Goal: Transaction & Acquisition: Obtain resource

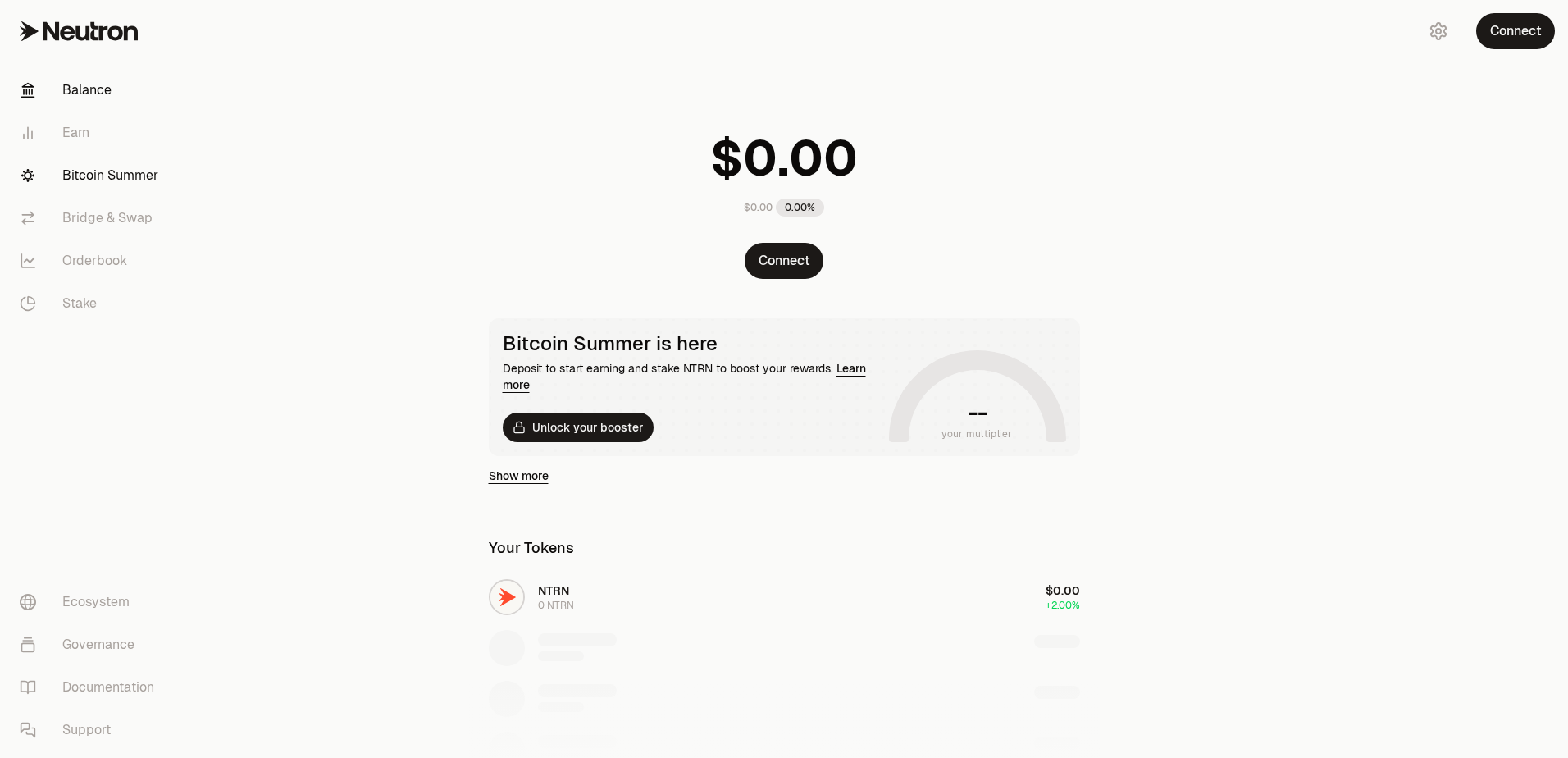
click at [94, 172] on link "Bitcoin Summer" at bounding box center [91, 175] width 171 height 43
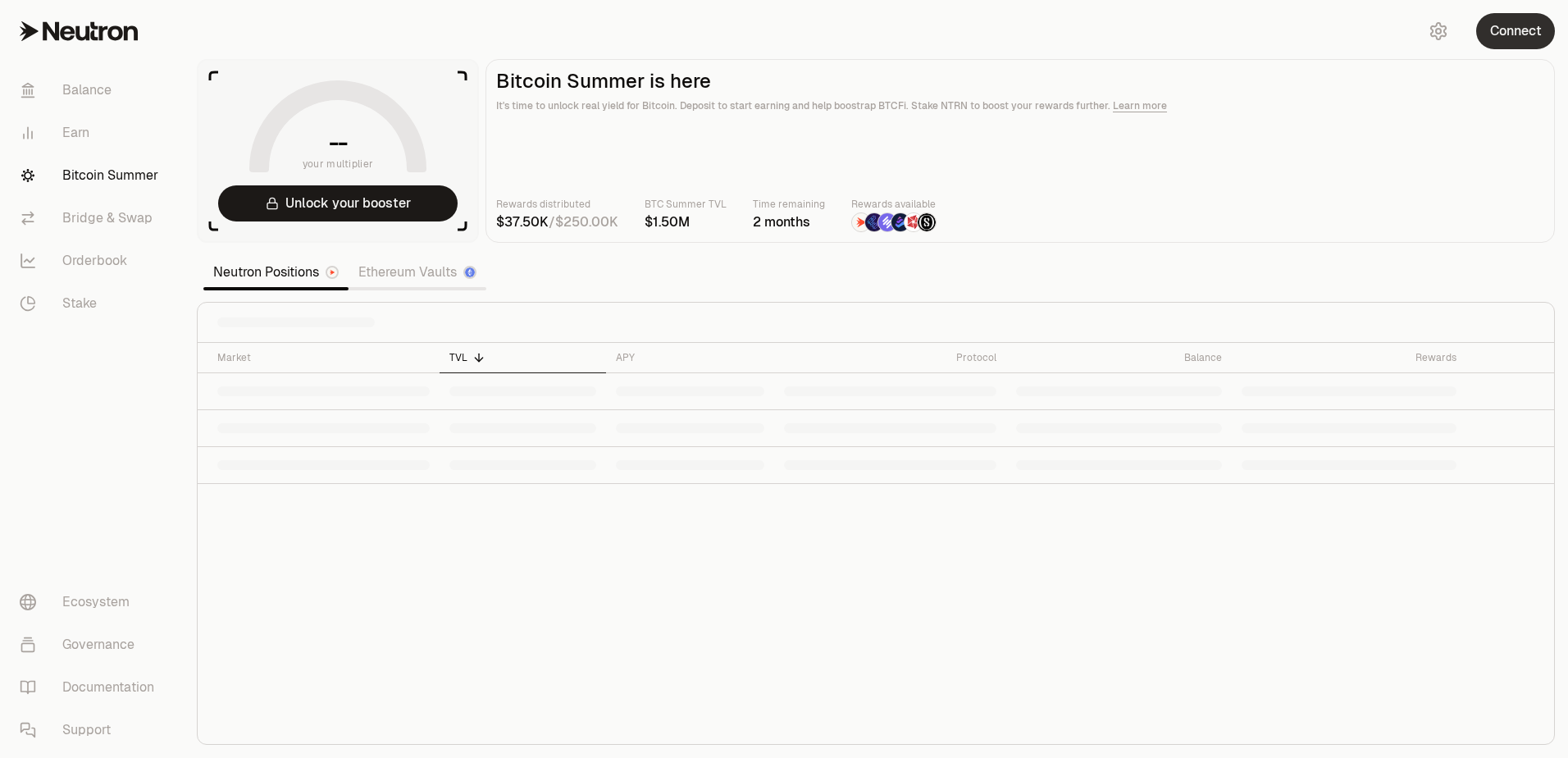
click at [1520, 28] on button "Connect" at bounding box center [1516, 31] width 78 height 36
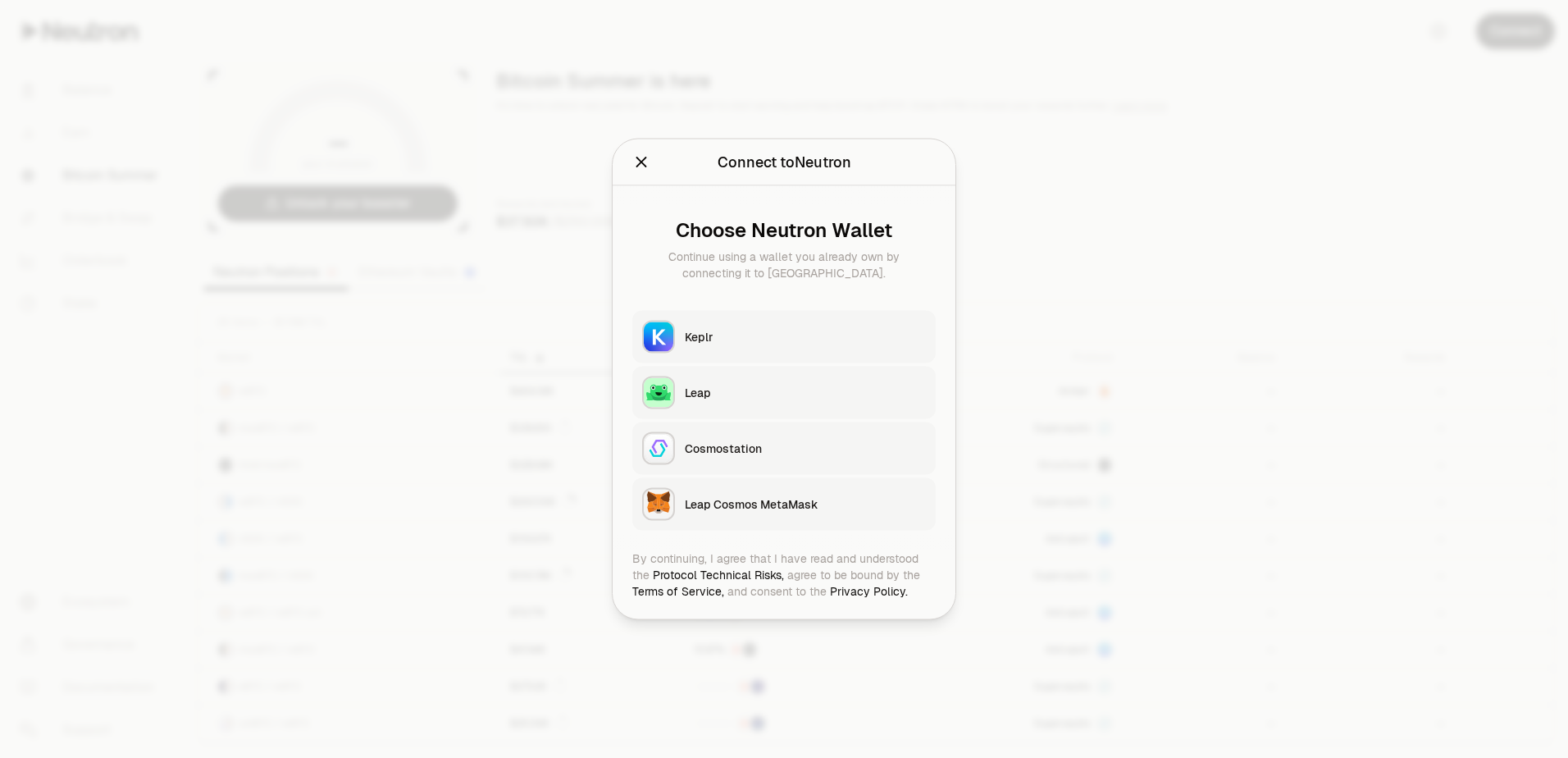
click at [736, 348] on button "Keplr" at bounding box center [784, 337] width 304 height 53
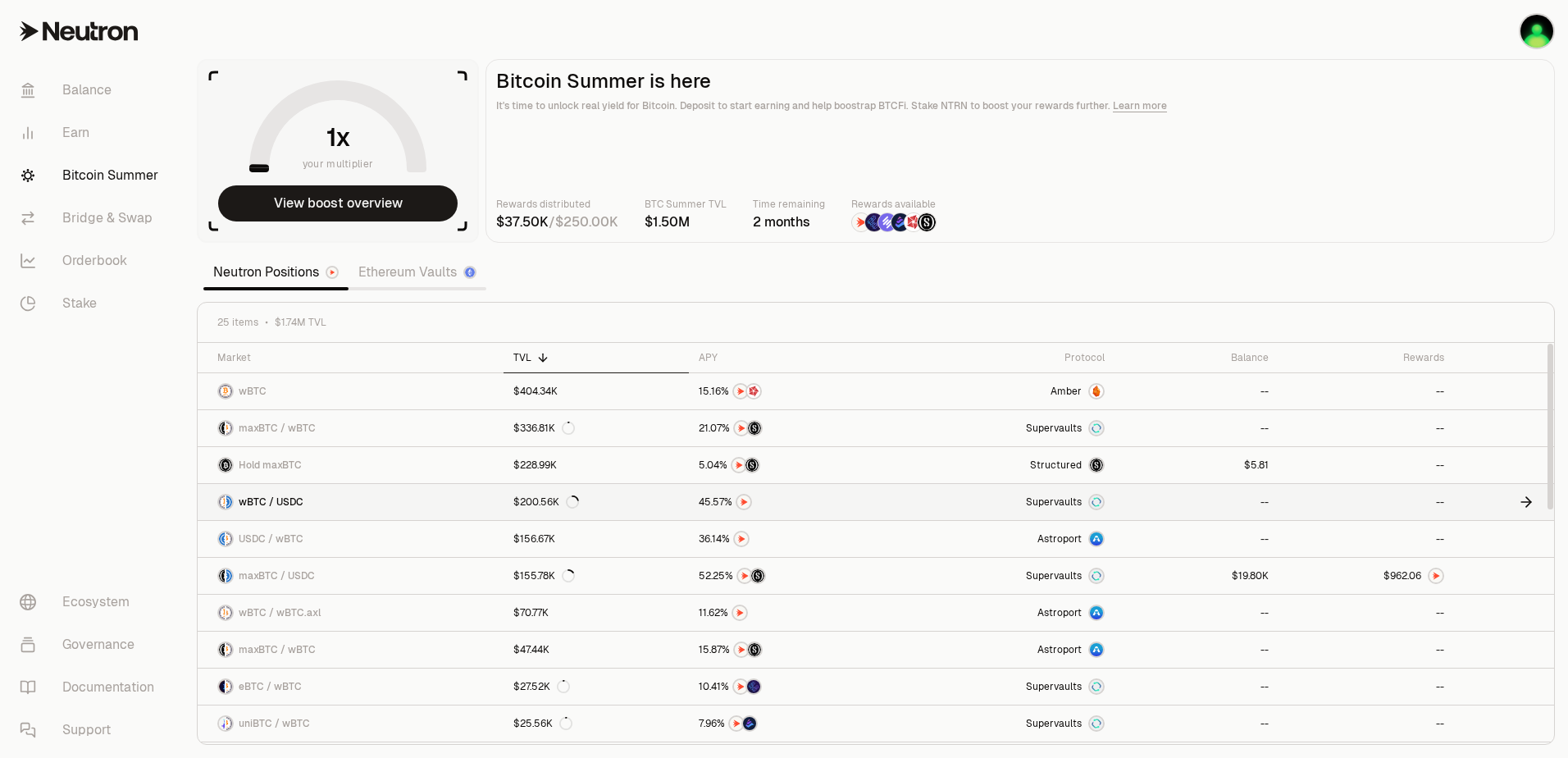
click at [415, 513] on link "wBTC / USDC" at bounding box center [350, 503] width 306 height 36
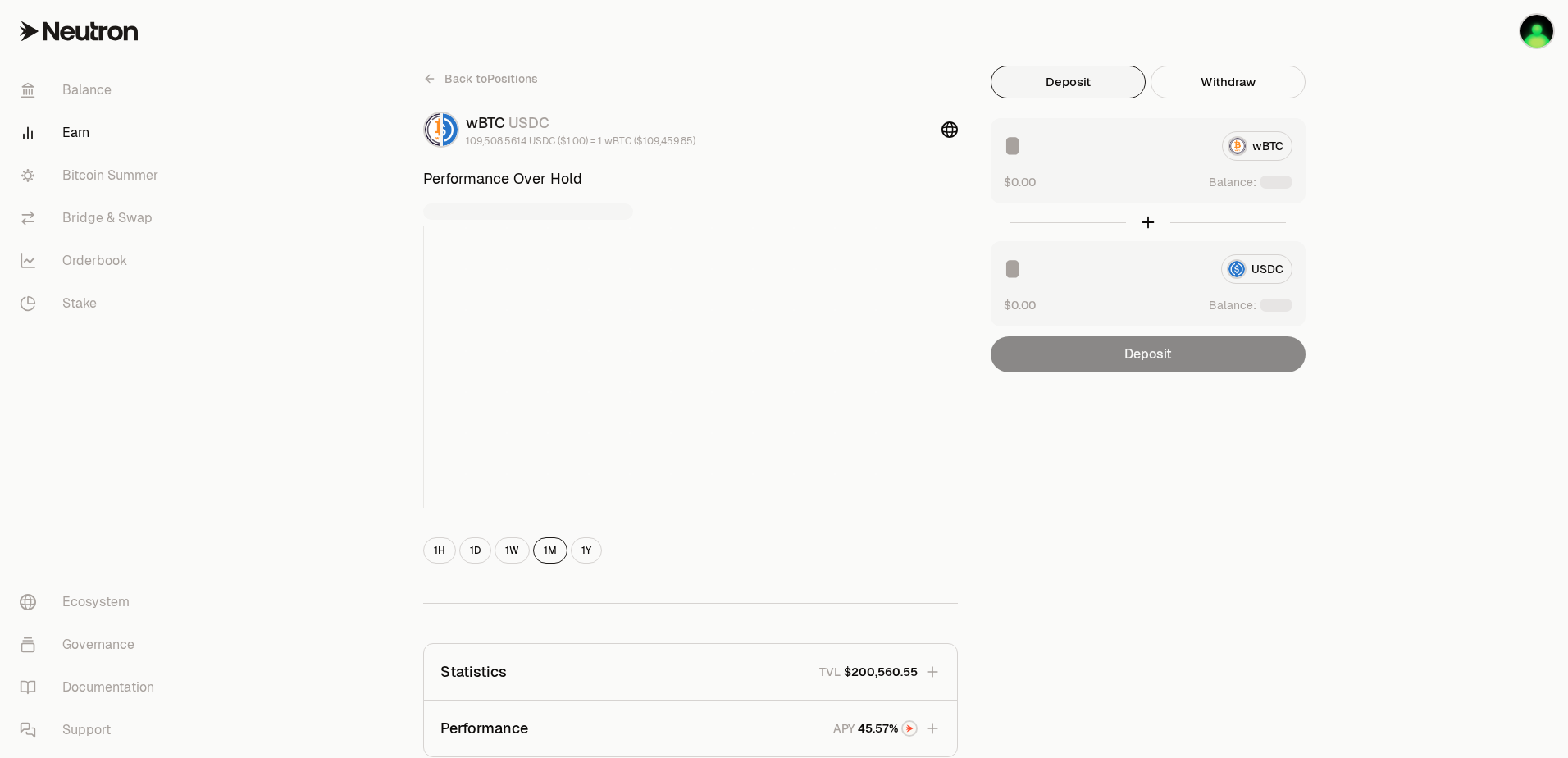
scroll to position [306, 0]
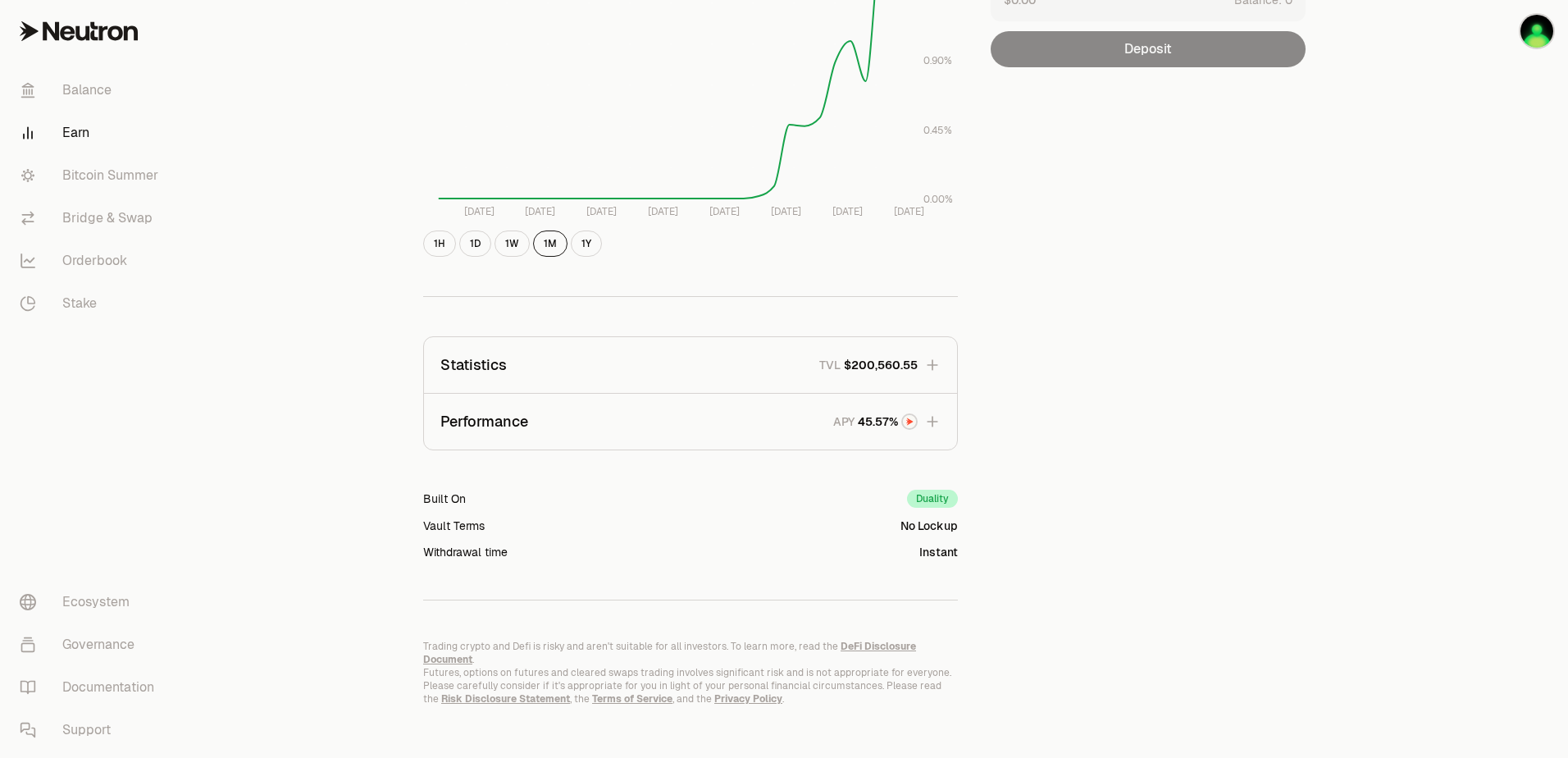
click at [941, 429] on button "Performance APY" at bounding box center [691, 421] width 534 height 56
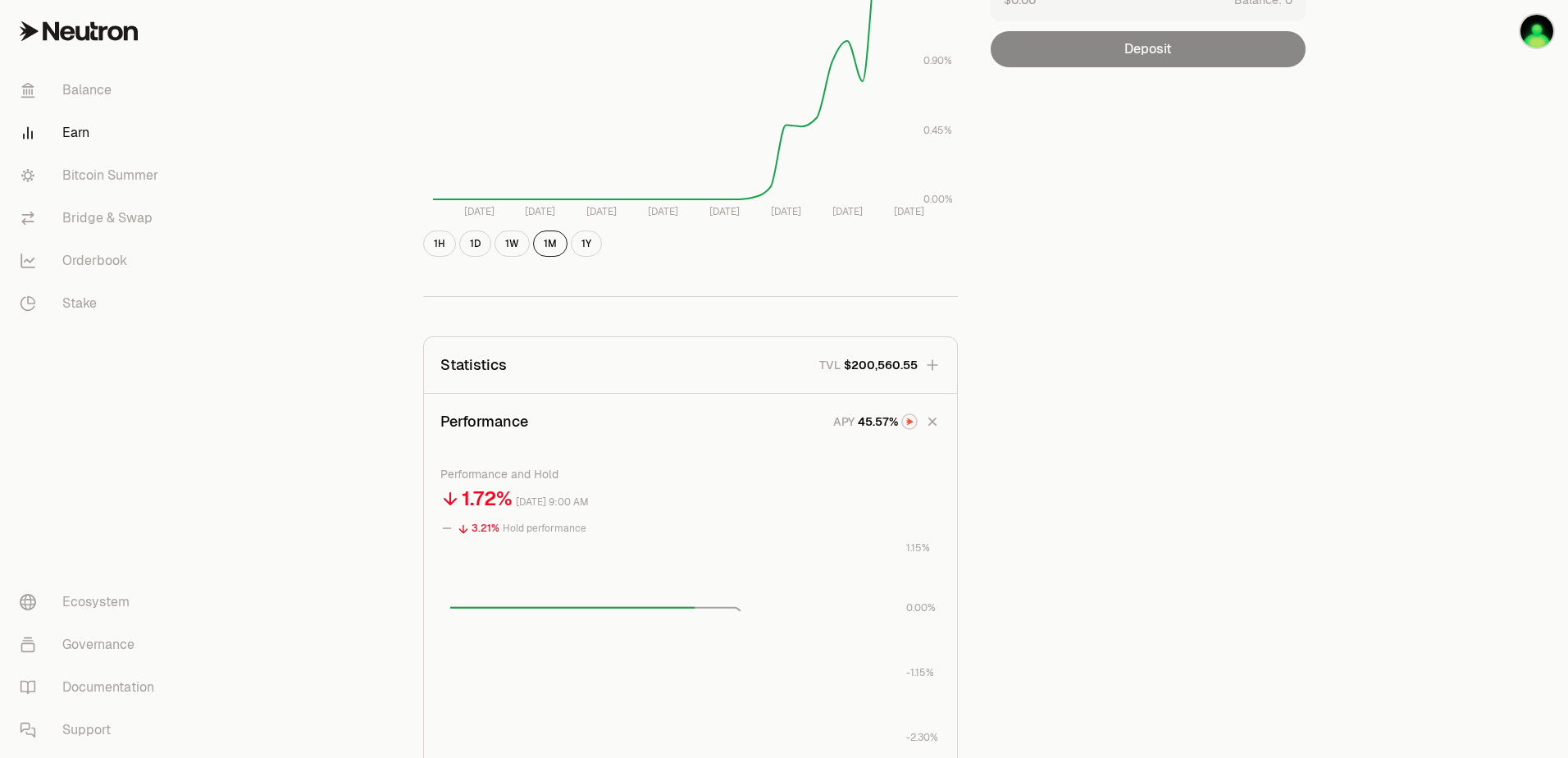
click at [934, 357] on icon "button" at bounding box center [932, 365] width 16 height 16
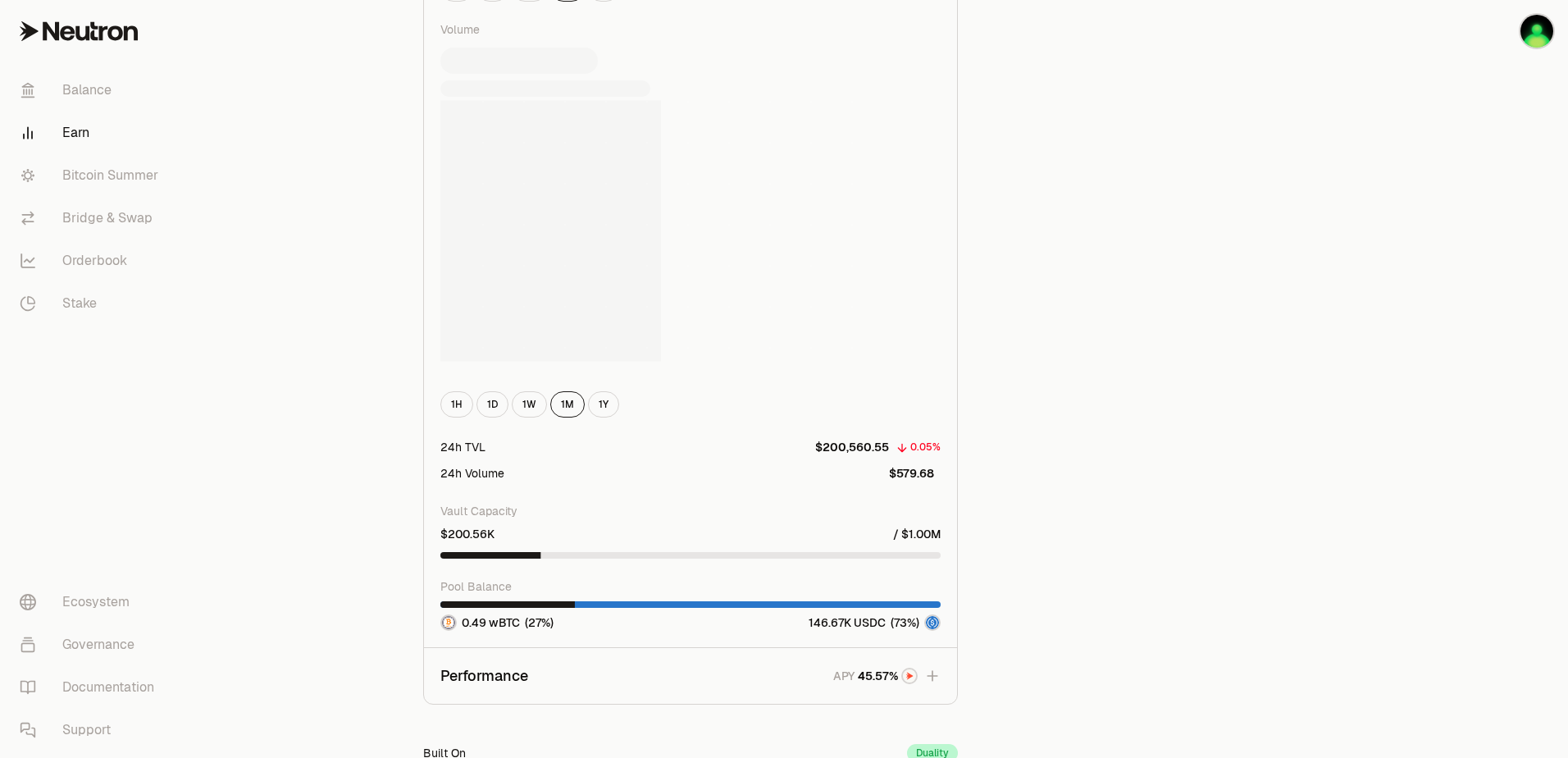
scroll to position [1127, 0]
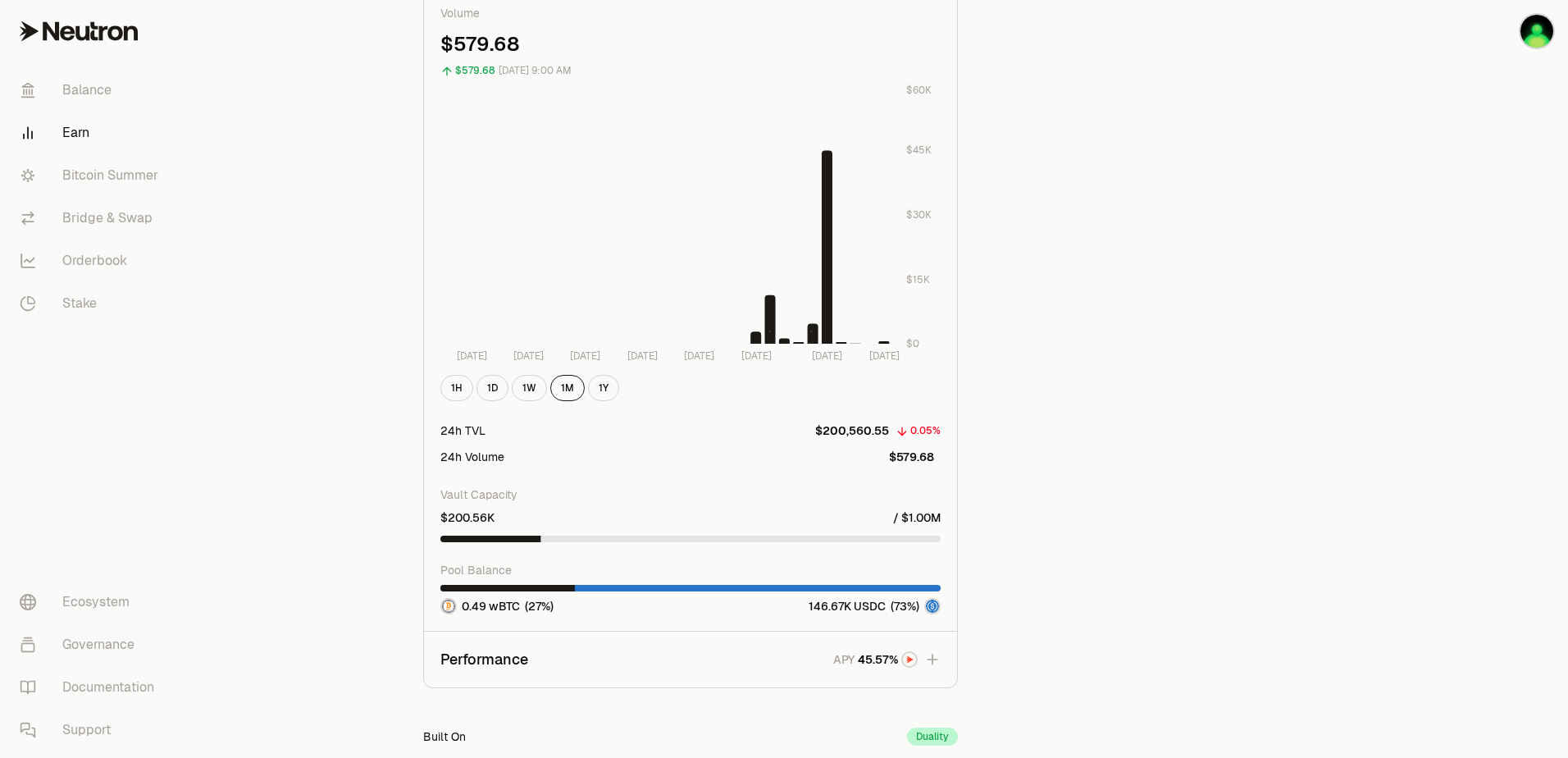
click at [94, 89] on link "Balance" at bounding box center [91, 90] width 171 height 43
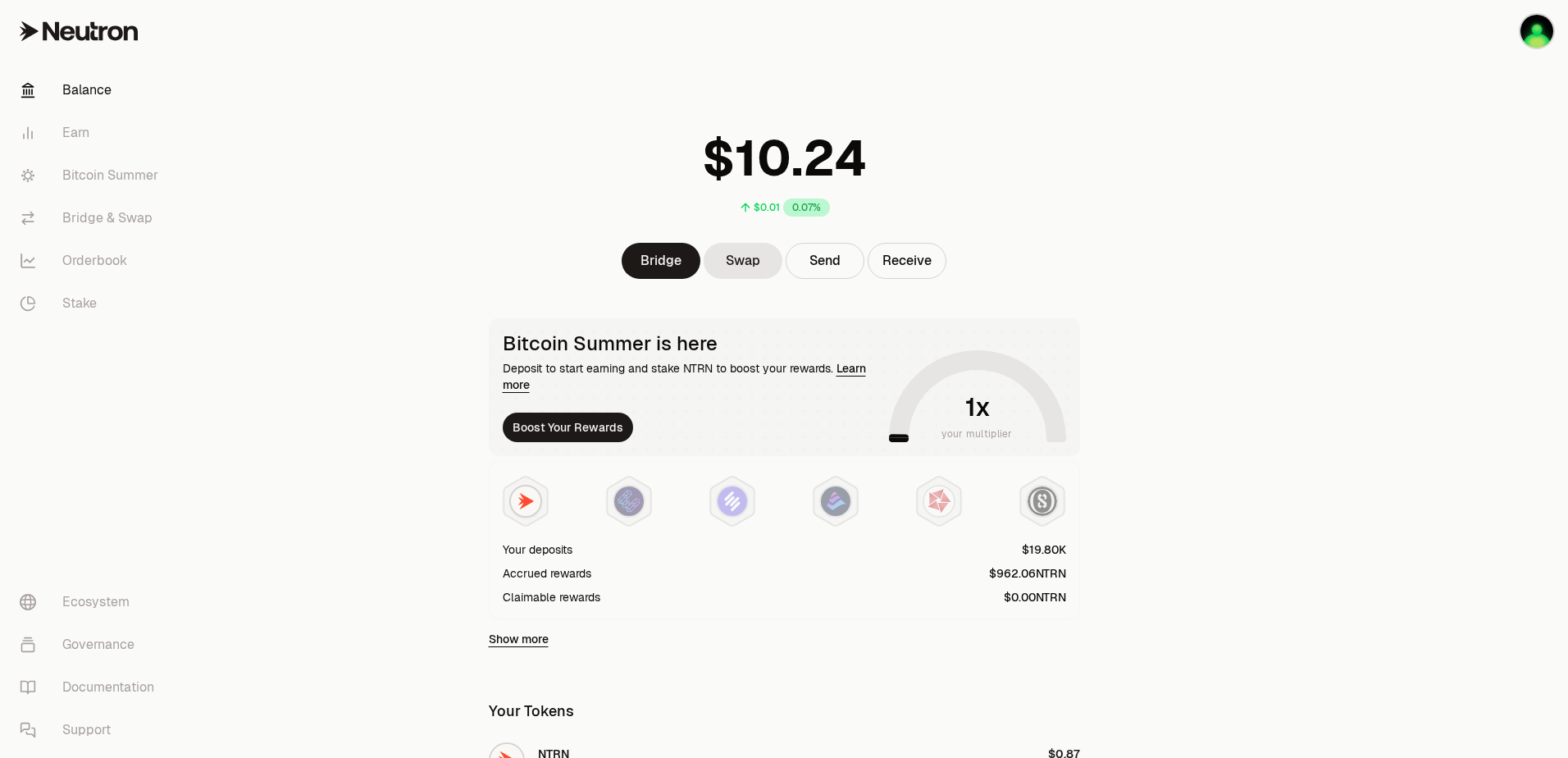
click at [856, 370] on link "Learn more" at bounding box center [684, 377] width 363 height 31
